Goal: Use online tool/utility: Utilize a website feature to perform a specific function

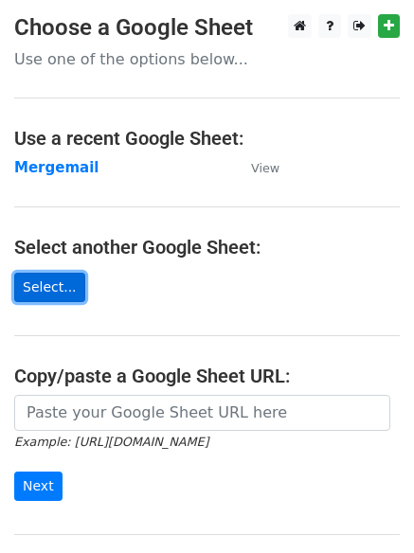
click at [46, 285] on link "Select..." at bounding box center [49, 287] width 71 height 29
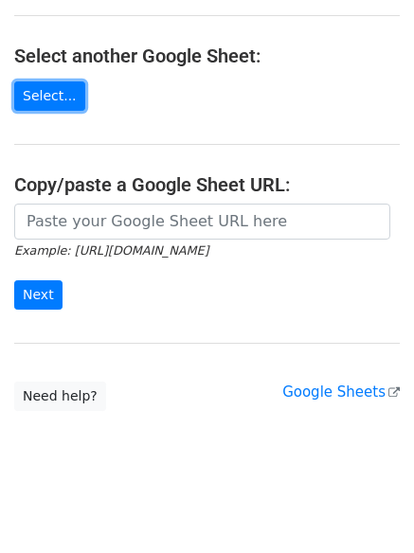
scroll to position [201, 0]
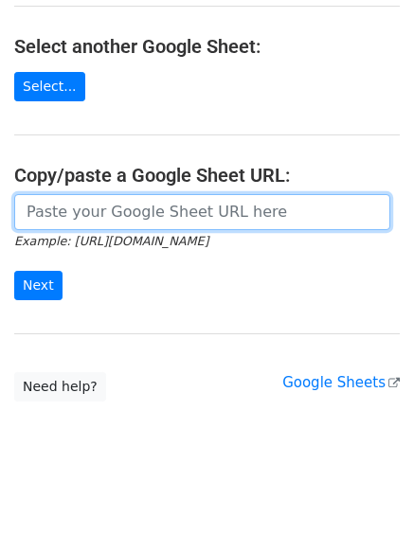
click at [66, 216] on input "url" at bounding box center [202, 212] width 376 height 36
paste input "[URL][DOMAIN_NAME]"
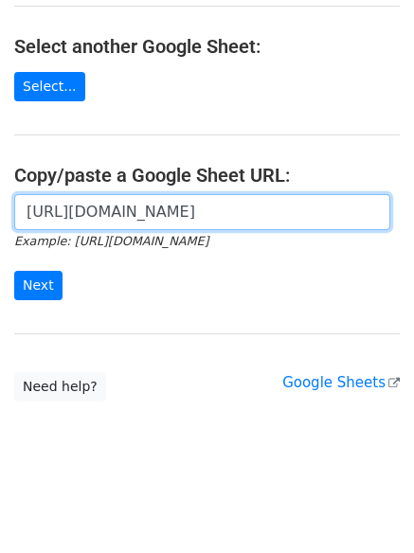
scroll to position [0, 418]
type input "[URL][DOMAIN_NAME]"
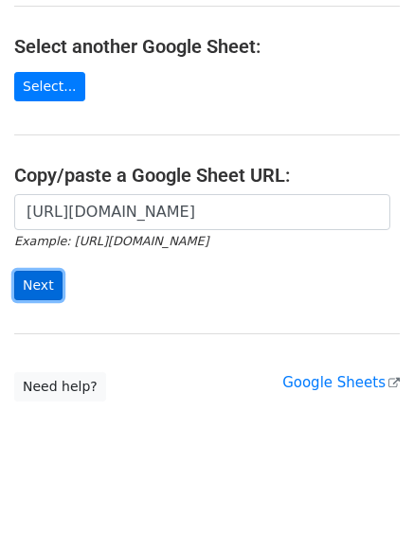
click at [34, 283] on input "Next" at bounding box center [38, 285] width 48 height 29
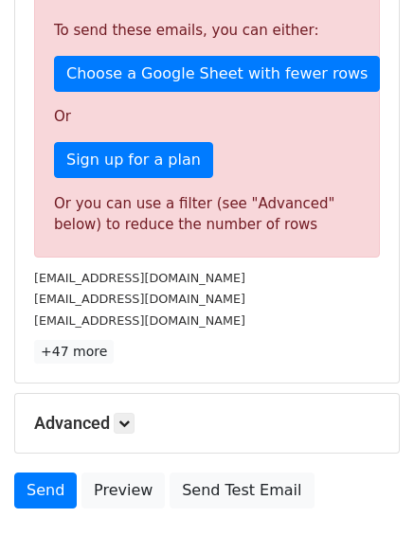
scroll to position [668, 0]
